Goal: Task Accomplishment & Management: Complete application form

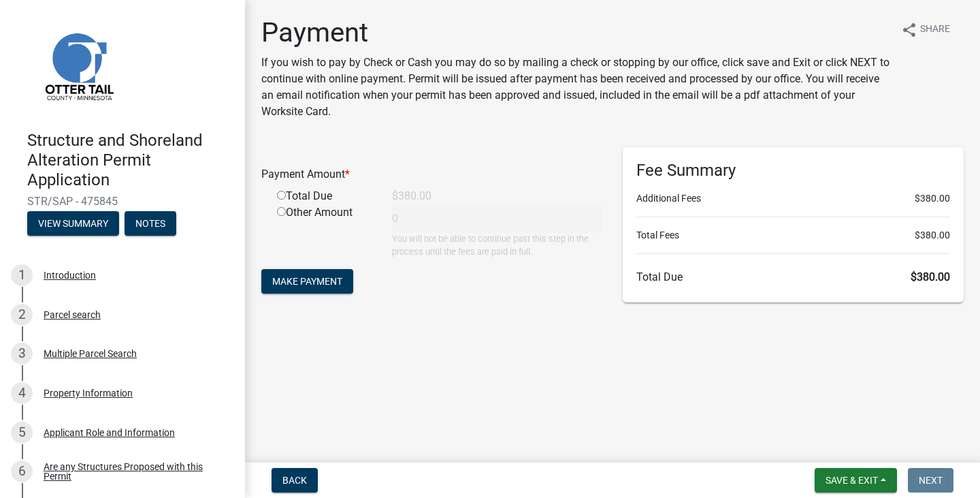
click at [285, 198] on input "radio" at bounding box center [281, 195] width 9 height 9
radio input "true"
type input "380"
click at [296, 278] on span "Make Payment" at bounding box center [307, 281] width 70 height 11
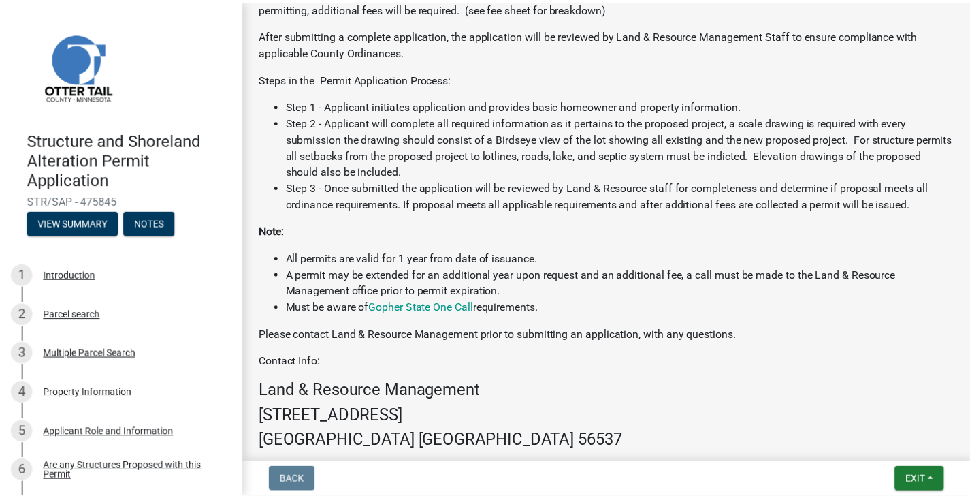
scroll to position [809, 0]
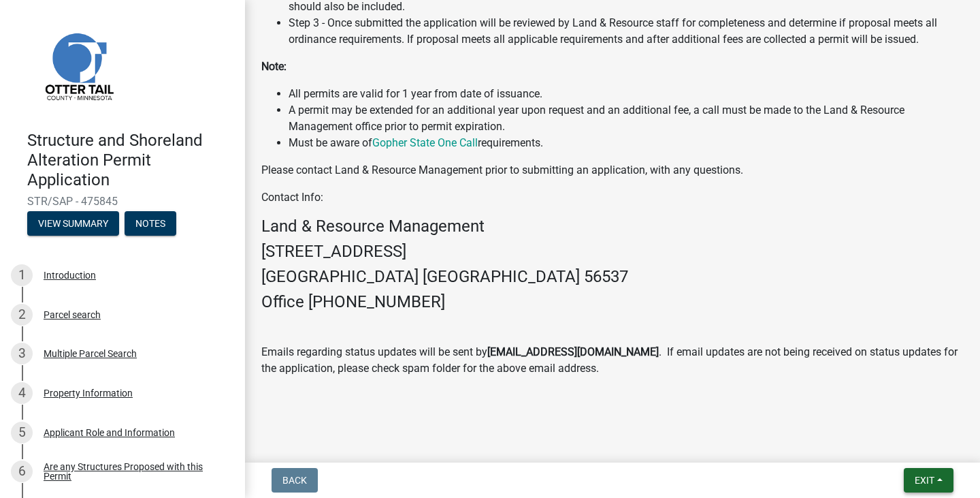
click at [931, 478] on span "Exit" at bounding box center [925, 480] width 20 height 11
click at [897, 444] on button "Save & Exit" at bounding box center [900, 444] width 109 height 33
